Goal: Information Seeking & Learning: Learn about a topic

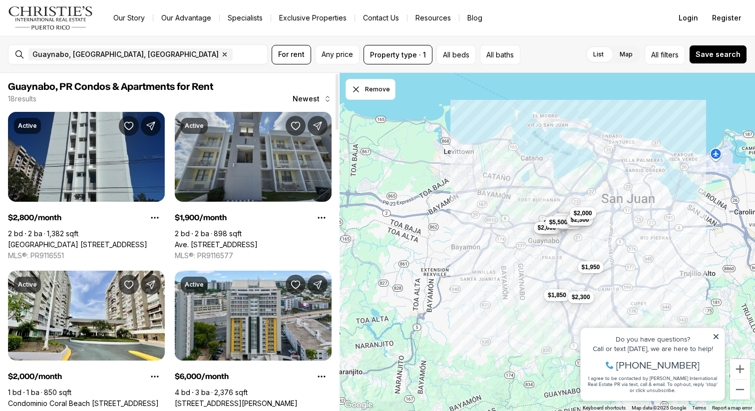
click at [258, 240] on link "Ave. [STREET_ADDRESS]" at bounding box center [216, 244] width 83 height 9
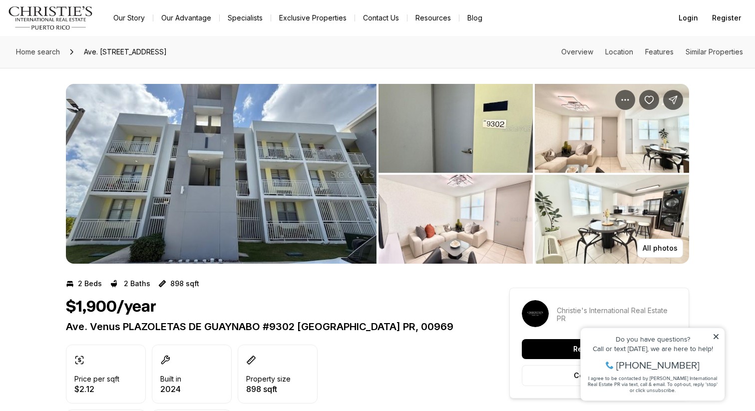
click at [201, 189] on img "View image gallery" at bounding box center [221, 174] width 311 height 180
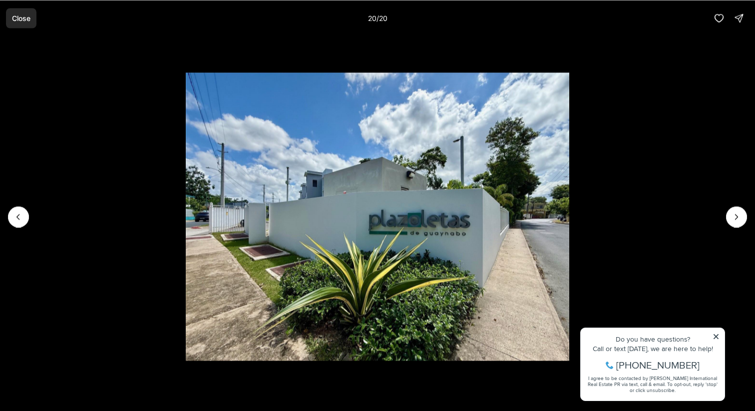
click at [12, 20] on p "Close" at bounding box center [21, 18] width 18 height 8
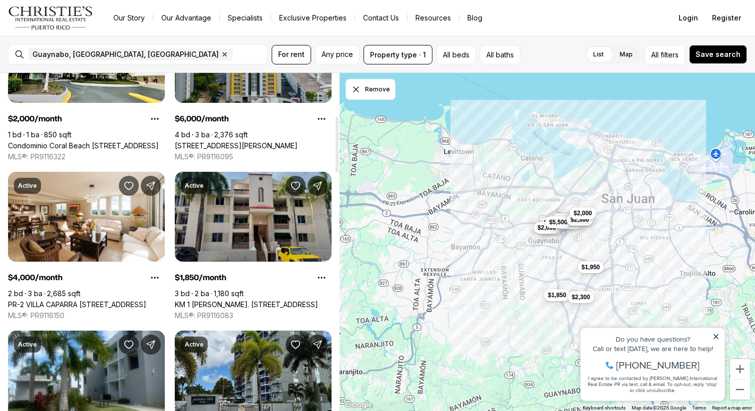
scroll to position [262, 0]
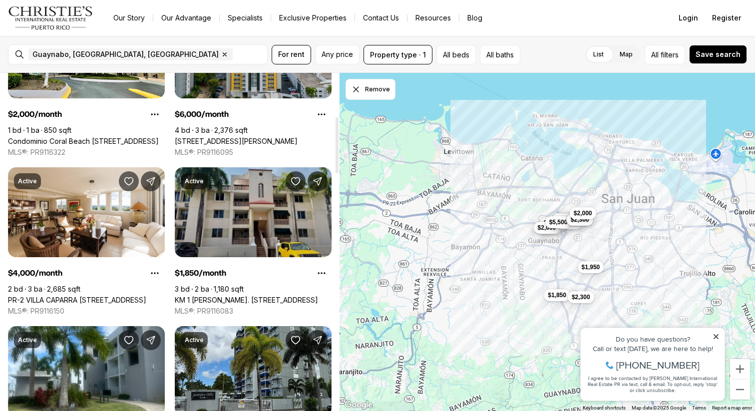
click at [238, 296] on link "KM 1 [PERSON_NAME]. [STREET_ADDRESS]" at bounding box center [246, 300] width 143 height 9
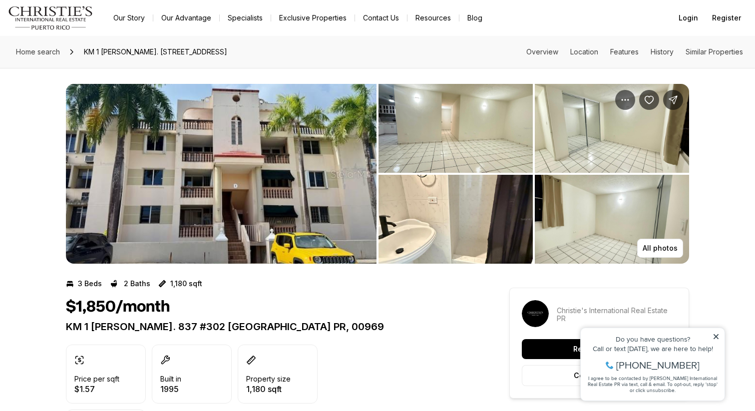
click at [242, 192] on img "View image gallery" at bounding box center [221, 174] width 311 height 180
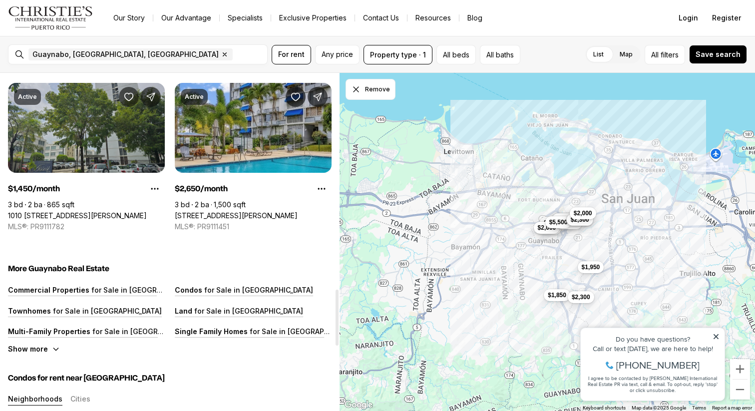
scroll to position [1301, 0]
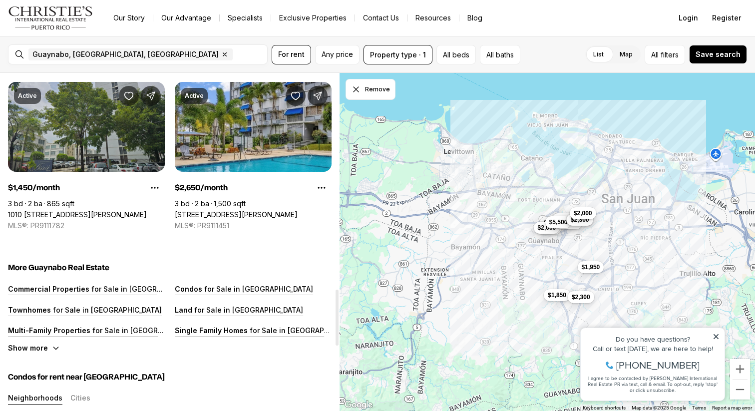
click at [57, 210] on link "1010 [STREET_ADDRESS][PERSON_NAME]" at bounding box center [77, 214] width 139 height 9
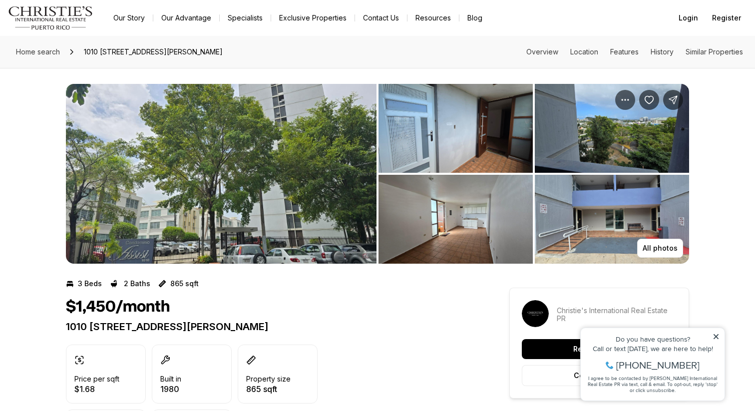
click at [174, 185] on img "View image gallery" at bounding box center [221, 174] width 311 height 180
